Goal: Task Accomplishment & Management: Manage account settings

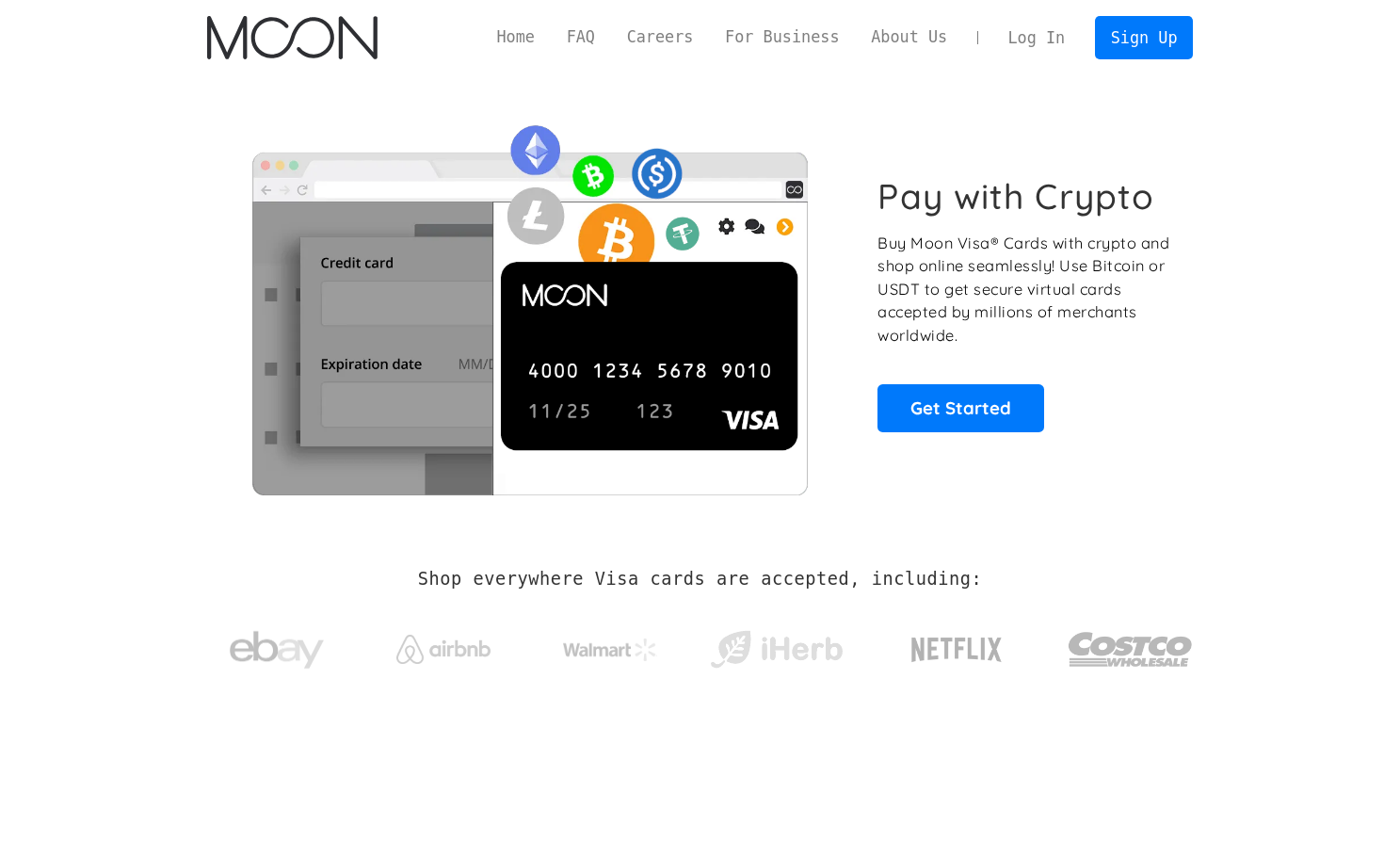
click at [1045, 39] on link "Log In" at bounding box center [1037, 37] width 89 height 41
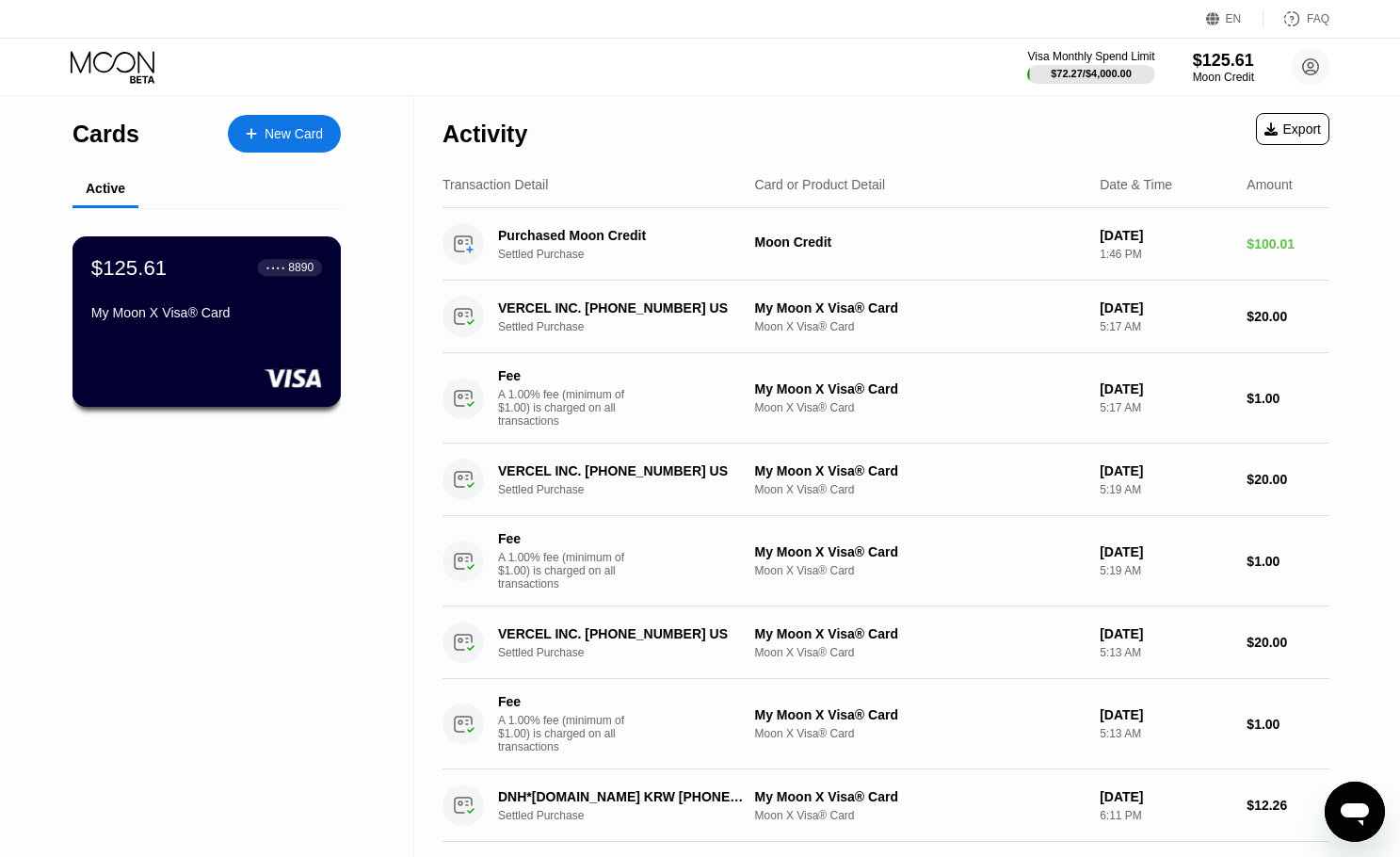
click at [281, 320] on div "My Moon X Visa® Card" at bounding box center [207, 312] width 230 height 15
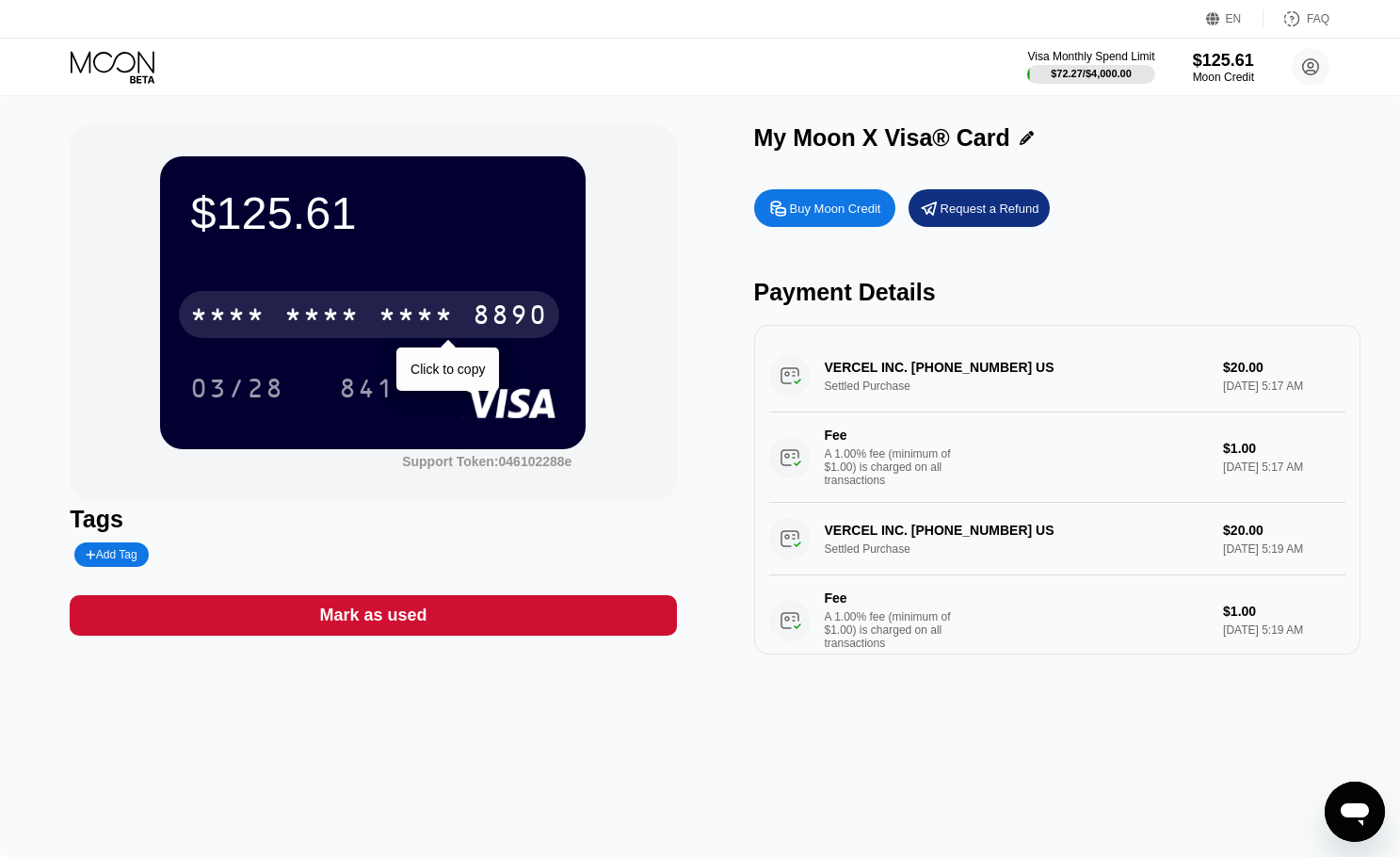
click at [475, 302] on div "* * * * * * * * * * * * 8890" at bounding box center [369, 315] width 380 height 47
